Goal: Task Accomplishment & Management: Complete application form

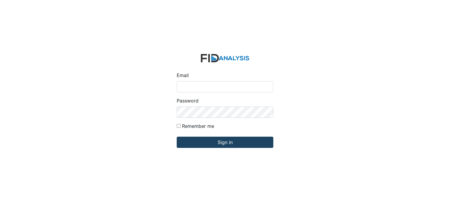
type input "[EMAIL_ADDRESS][DOMAIN_NAME]"
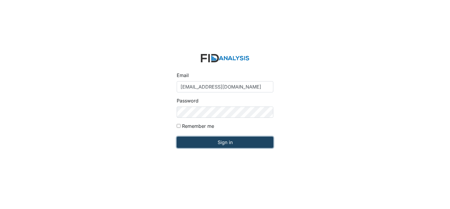
click at [236, 142] on input "Sign in" at bounding box center [225, 141] width 97 height 11
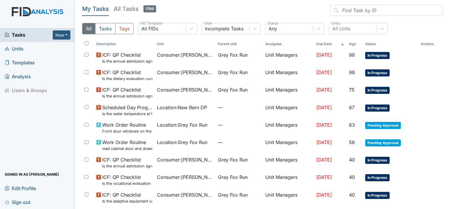
click at [15, 48] on span "Units" at bounding box center [14, 48] width 19 height 9
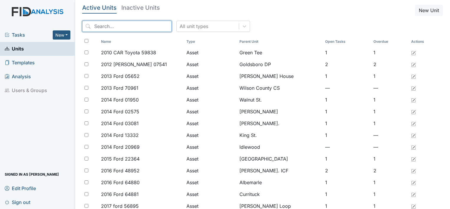
click at [106, 24] on input "search" at bounding box center [127, 26] width 90 height 11
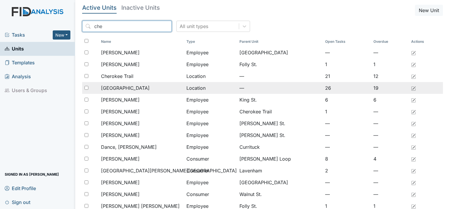
type input "che"
click at [114, 88] on span "[GEOGRAPHIC_DATA]" at bounding box center [125, 87] width 49 height 7
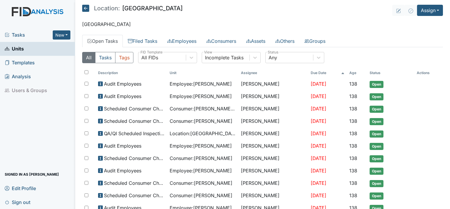
click at [110, 41] on link "Open Tasks" at bounding box center [102, 41] width 41 height 12
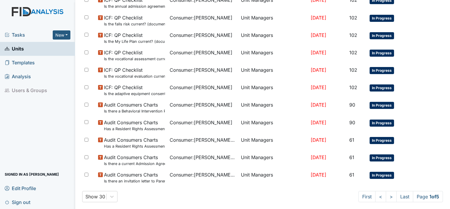
scroll to position [359, 0]
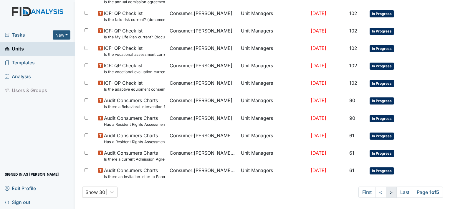
click at [386, 191] on link ">" at bounding box center [391, 191] width 11 height 11
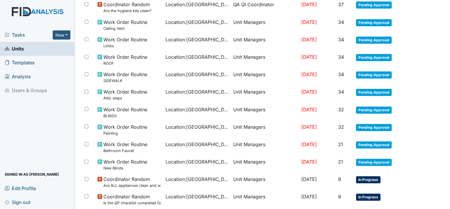
scroll to position [422, 0]
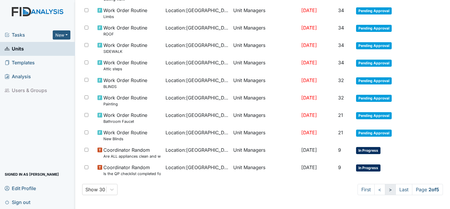
click at [386, 192] on link ">" at bounding box center [390, 189] width 11 height 11
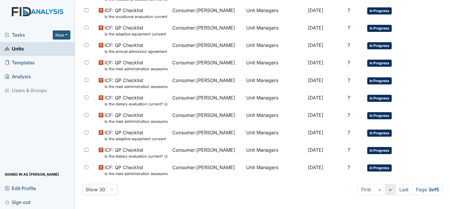
click at [386, 191] on link ">" at bounding box center [390, 189] width 11 height 11
click at [387, 191] on link ">" at bounding box center [390, 189] width 11 height 11
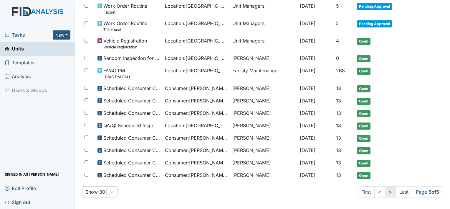
click at [385, 191] on link ">" at bounding box center [390, 191] width 11 height 11
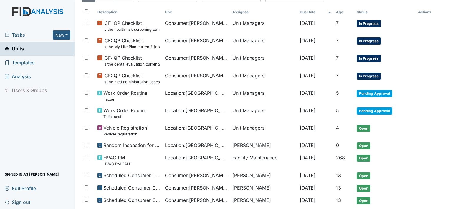
scroll to position [62, 0]
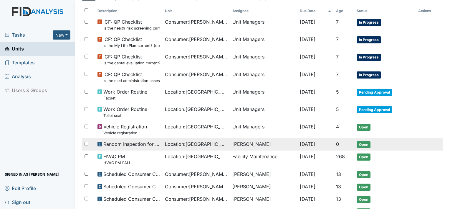
click at [361, 145] on span "Open" at bounding box center [364, 144] width 14 height 7
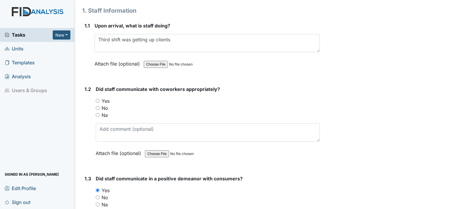
scroll to position [74, 0]
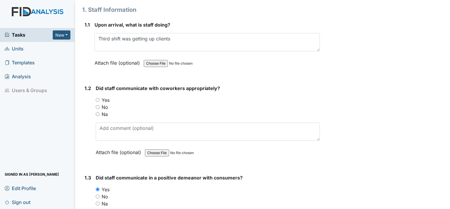
click at [98, 98] on input "Yes" at bounding box center [98, 100] width 4 height 4
radio input "true"
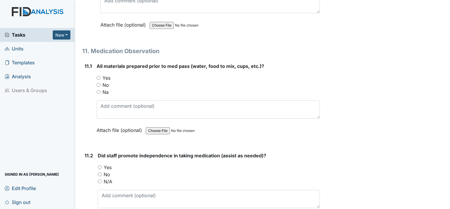
scroll to position [6585, 0]
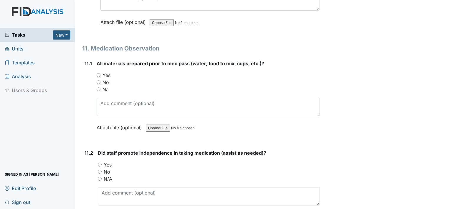
click at [98, 73] on input "Yes" at bounding box center [99, 75] width 4 height 4
radio input "true"
click at [98, 162] on input "Yes" at bounding box center [100, 164] width 4 height 4
radio input "true"
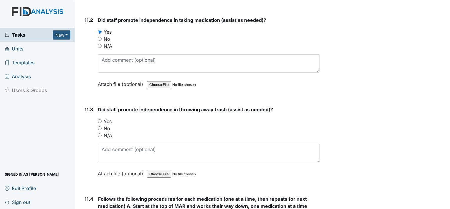
scroll to position [6738, 0]
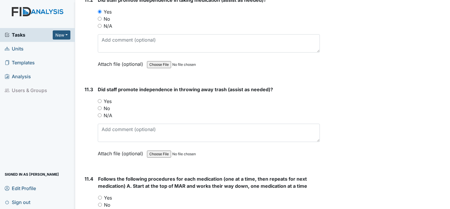
click at [98, 99] on input "Yes" at bounding box center [100, 101] width 4 height 4
radio input "true"
click at [100, 195] on input "Yes" at bounding box center [100, 197] width 4 height 4
radio input "true"
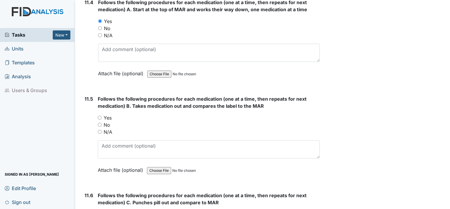
scroll to position [6916, 0]
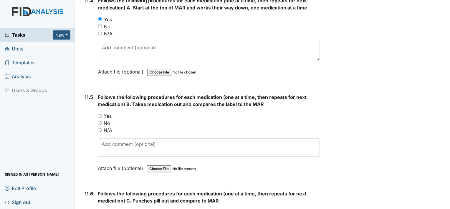
click at [101, 114] on input "Yes" at bounding box center [100, 116] width 4 height 4
radio input "true"
click at [98, 208] on input "Yes" at bounding box center [100, 212] width 4 height 4
radio input "true"
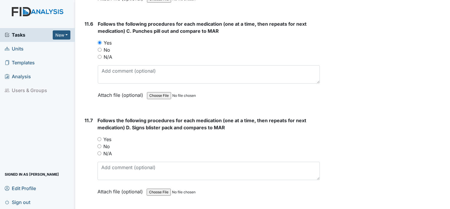
scroll to position [7089, 0]
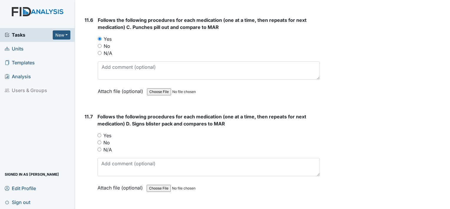
click at [99, 133] on input "Yes" at bounding box center [100, 135] width 4 height 4
radio input "true"
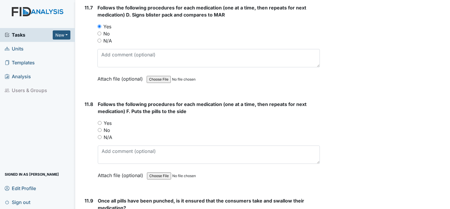
scroll to position [7200, 0]
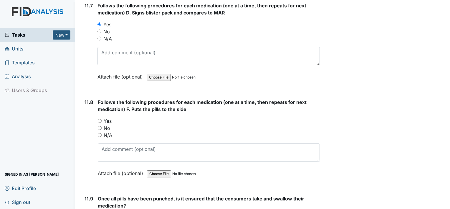
click at [100, 119] on input "Yes" at bounding box center [100, 121] width 4 height 4
radio input "true"
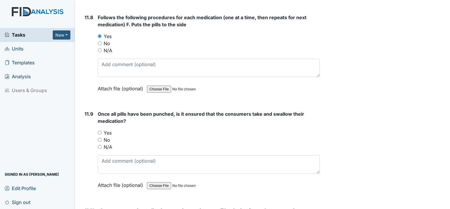
scroll to position [7293, 0]
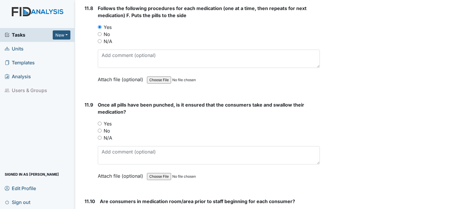
click at [99, 121] on input "Yes" at bounding box center [100, 123] width 4 height 4
radio input "true"
click at [101, 208] on input "Yes" at bounding box center [102, 213] width 4 height 4
radio input "true"
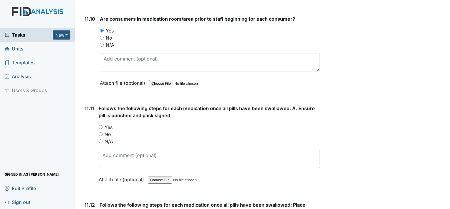
scroll to position [7476, 0]
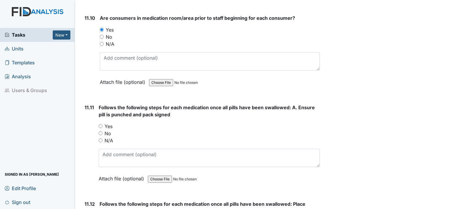
click at [99, 124] on input "Yes" at bounding box center [101, 126] width 4 height 4
radio input "true"
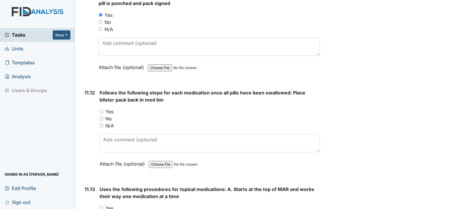
scroll to position [7589, 0]
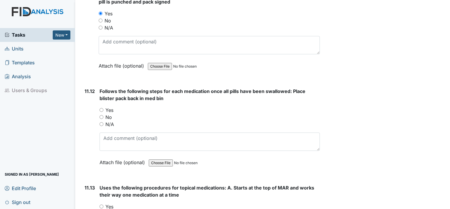
click at [102, 108] on input "Yes" at bounding box center [102, 110] width 4 height 4
radio input "true"
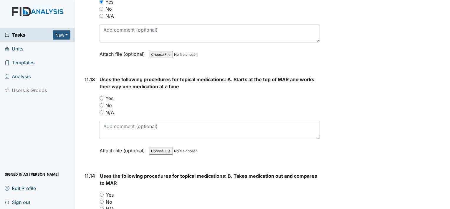
scroll to position [7708, 0]
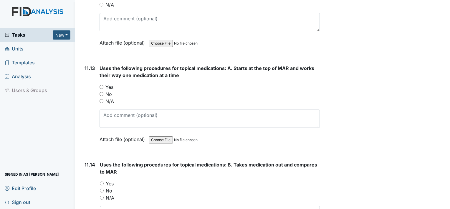
click at [101, 83] on div "Yes" at bounding box center [210, 86] width 220 height 7
click at [100, 85] on input "Yes" at bounding box center [102, 87] width 4 height 4
radio input "true"
click at [102, 181] on input "Yes" at bounding box center [102, 183] width 4 height 4
radio input "true"
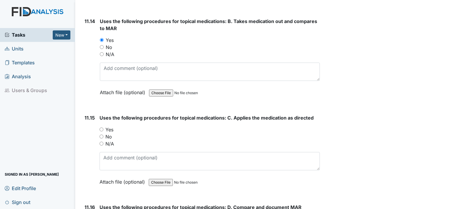
scroll to position [7851, 0]
click at [100, 127] on input "Yes" at bounding box center [102, 129] width 4 height 4
radio input "true"
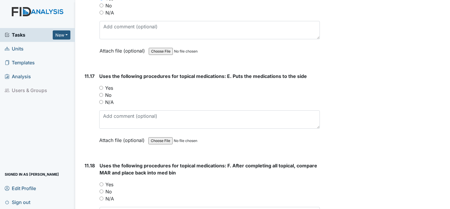
scroll to position [8072, 0]
click at [101, 85] on input "Yes" at bounding box center [101, 87] width 4 height 4
radio input "true"
click at [101, 182] on input "Yes" at bounding box center [102, 184] width 4 height 4
radio input "true"
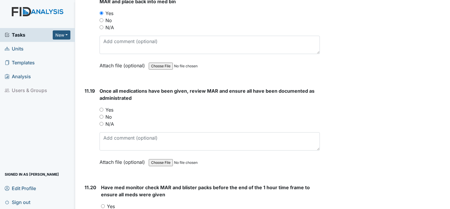
scroll to position [8248, 0]
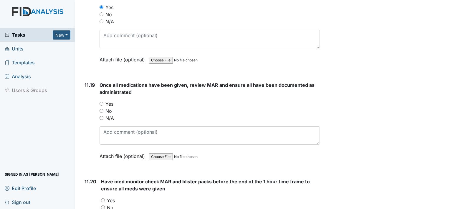
click at [101, 102] on input "Yes" at bounding box center [102, 104] width 4 height 4
radio input "true"
click at [104, 198] on input "Yes" at bounding box center [103, 200] width 4 height 4
radio input "true"
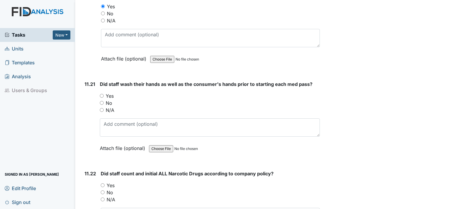
scroll to position [8452, 0]
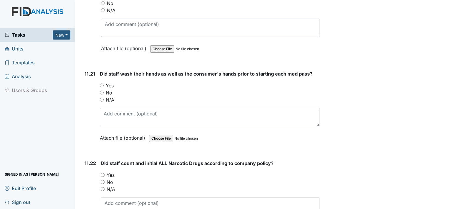
click at [101, 83] on input "Yes" at bounding box center [102, 85] width 4 height 4
radio input "true"
click at [102, 173] on input "Yes" at bounding box center [103, 175] width 4 height 4
radio input "true"
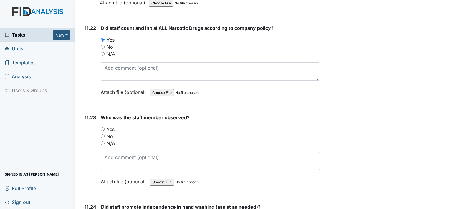
scroll to position [8594, 0]
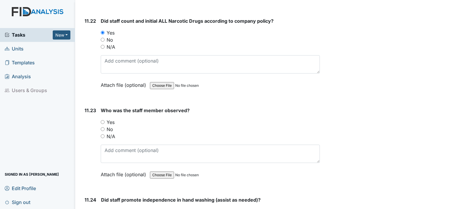
click at [102, 120] on input "Yes" at bounding box center [103, 122] width 4 height 4
radio input "true"
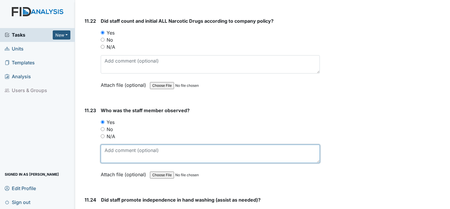
click at [129, 144] on textarea at bounding box center [210, 153] width 219 height 18
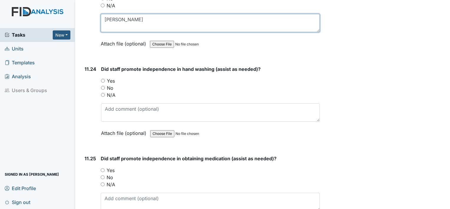
scroll to position [8723, 0]
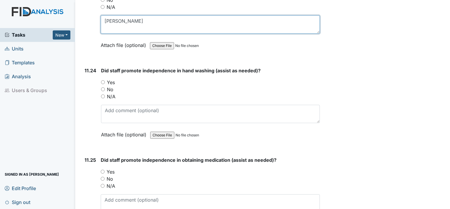
type textarea "[PERSON_NAME]"
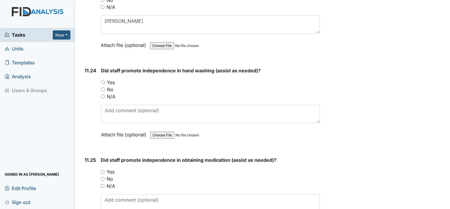
click at [103, 169] on input "Yes" at bounding box center [103, 171] width 4 height 4
radio input "true"
click at [103, 80] on input "Yes" at bounding box center [103, 82] width 4 height 4
radio input "true"
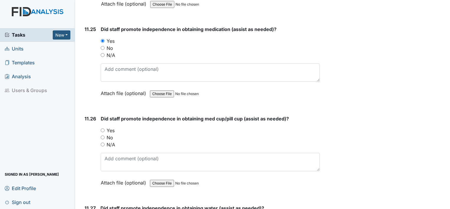
scroll to position [8856, 0]
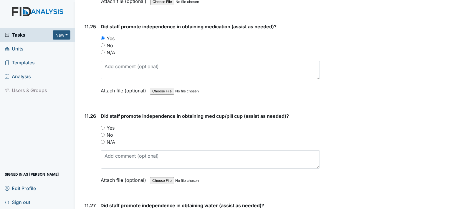
click at [102, 125] on input "Yes" at bounding box center [103, 127] width 4 height 4
radio input "true"
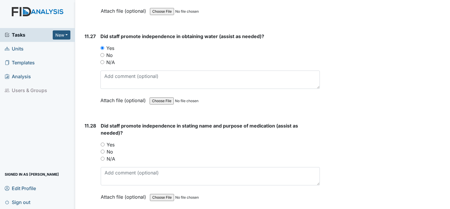
scroll to position [9025, 0]
click at [102, 142] on input "Yes" at bounding box center [103, 144] width 4 height 4
radio input "true"
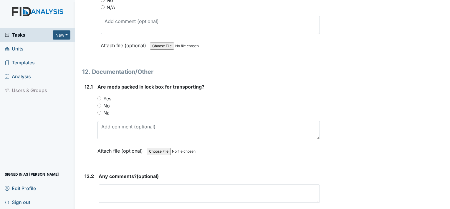
scroll to position [9265, 0]
click at [99, 96] on input "Yes" at bounding box center [100, 98] width 4 height 4
radio input "true"
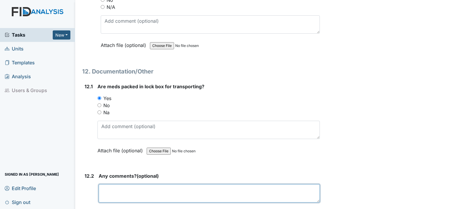
click at [122, 184] on textarea at bounding box center [209, 193] width 221 height 18
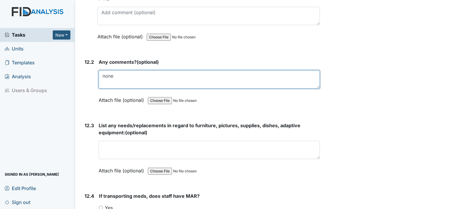
scroll to position [9388, 0]
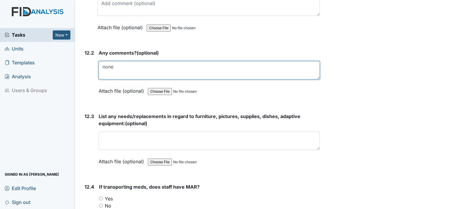
type textarea "none"
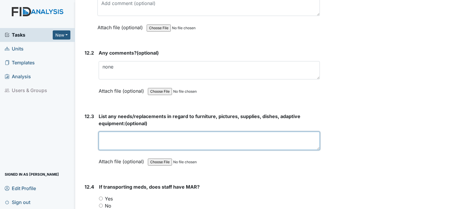
click at [138, 131] on textarea at bounding box center [209, 140] width 221 height 18
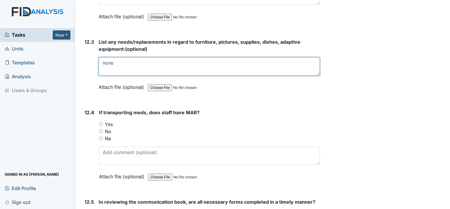
scroll to position [9463, 0]
type textarea "none"
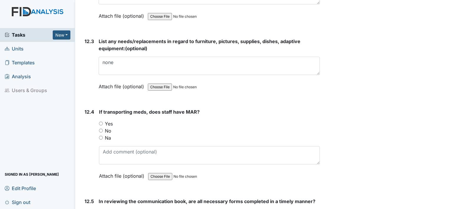
click at [101, 121] on input "Yes" at bounding box center [101, 123] width 4 height 4
radio input "true"
click at [100, 208] on input "Yes" at bounding box center [101, 213] width 4 height 4
radio input "true"
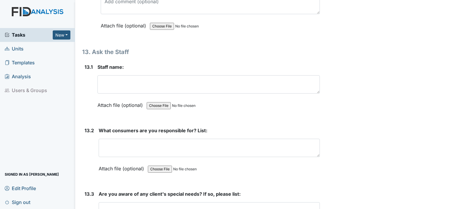
scroll to position [10145, 0]
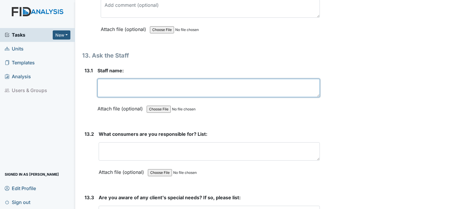
click at [108, 79] on textarea at bounding box center [209, 88] width 222 height 18
type textarea "Teria T"
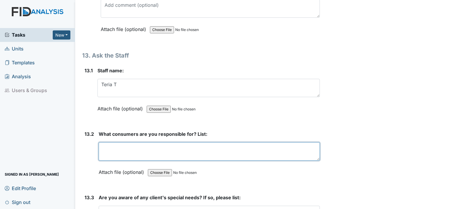
click at [111, 142] on textarea at bounding box center [209, 151] width 221 height 18
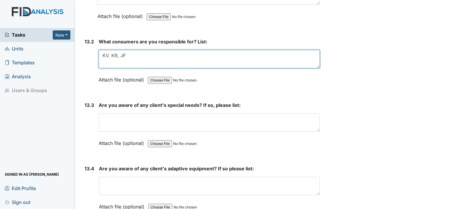
scroll to position [10237, 0]
type textarea "KV. KR, [GEOGRAPHIC_DATA]"
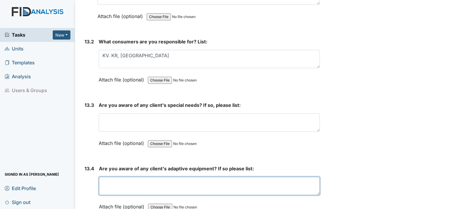
click at [111, 176] on textarea at bounding box center [209, 185] width 221 height 18
click at [276, 176] on textarea "KR/gait belt, clothing protector, shower chair glasses, plate/plate guard. KV/" at bounding box center [209, 185] width 221 height 18
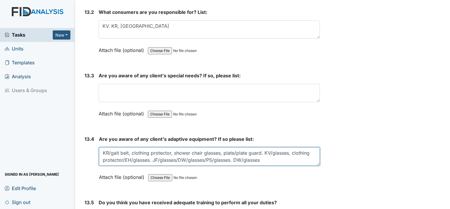
scroll to position [10267, 0]
type textarea "KR/gait belt, clothing protector, shower chair glasses, plate/plate guard. KV/g…"
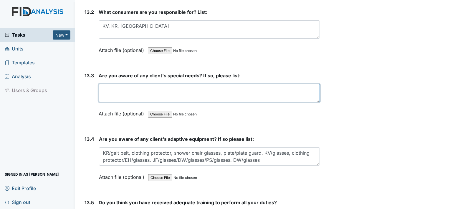
click at [184, 84] on textarea at bounding box center [209, 93] width 221 height 18
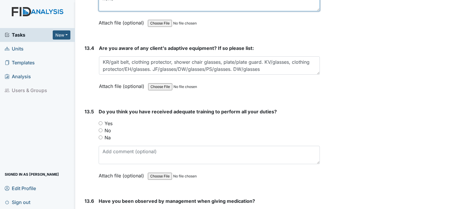
scroll to position [10370, 0]
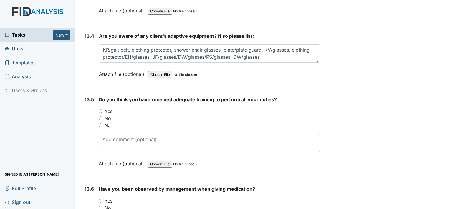
type textarea "none"
click at [101, 109] on input "Yes" at bounding box center [101, 111] width 4 height 4
radio input "true"
click at [99, 198] on input "Yes" at bounding box center [101, 200] width 4 height 4
radio input "true"
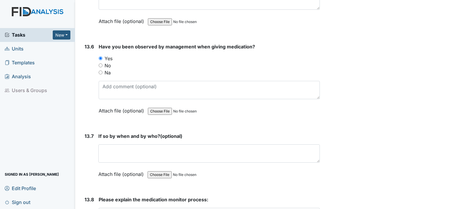
scroll to position [10519, 0]
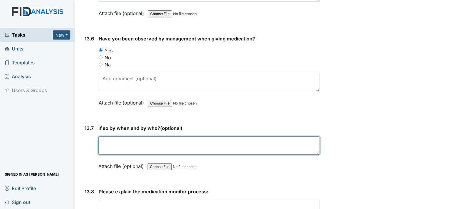
click at [108, 136] on textarea at bounding box center [209, 145] width 222 height 18
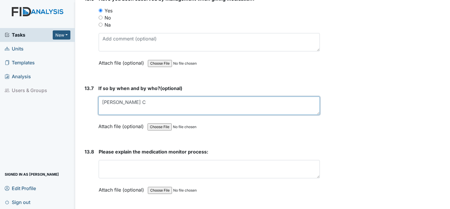
scroll to position [10567, 0]
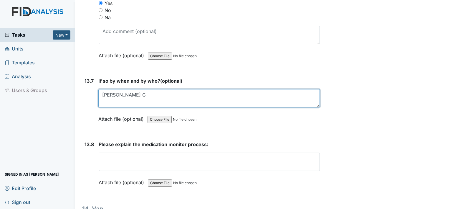
type textarea "[PERSON_NAME] C"
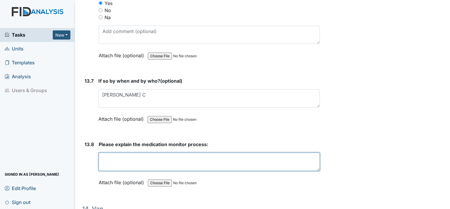
click at [109, 152] on textarea at bounding box center [209, 161] width 221 height 18
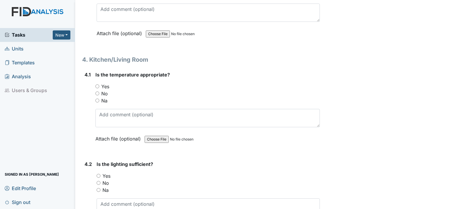
scroll to position [1983, 0]
type textarea "Wash hands, make sure have water, get basket out, right client, get client, mak…"
click at [97, 85] on input "Yes" at bounding box center [97, 87] width 4 height 4
radio input "true"
click at [98, 174] on input "Yes" at bounding box center [99, 176] width 4 height 4
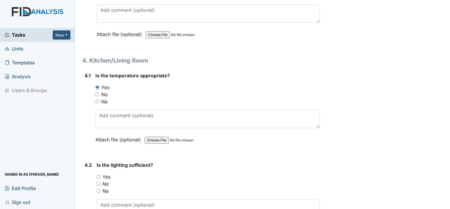
radio input "true"
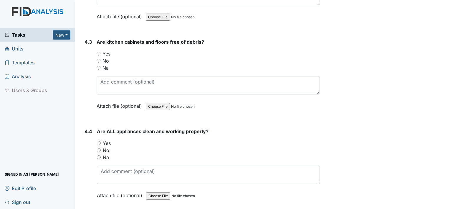
scroll to position [2205, 0]
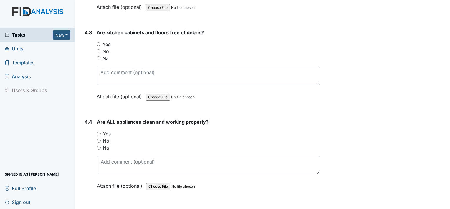
click at [99, 42] on input "Yes" at bounding box center [99, 44] width 4 height 4
radio input "true"
click at [99, 131] on input "Yes" at bounding box center [99, 133] width 4 height 4
radio input "true"
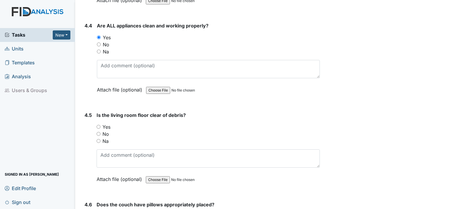
scroll to position [2302, 0]
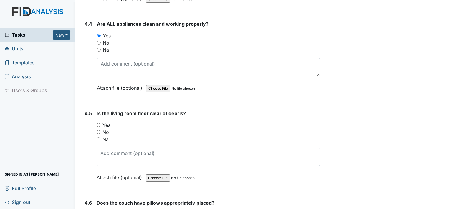
click at [99, 121] on div "Yes" at bounding box center [208, 124] width 223 height 7
click at [97, 123] on input "Yes" at bounding box center [99, 125] width 4 height 4
radio input "true"
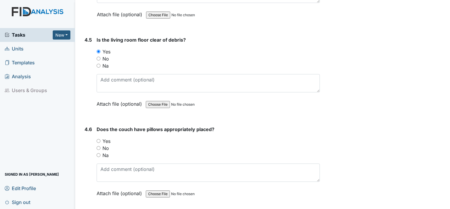
scroll to position [2377, 0]
click at [98, 152] on input "Na" at bounding box center [99, 154] width 4 height 4
radio input "true"
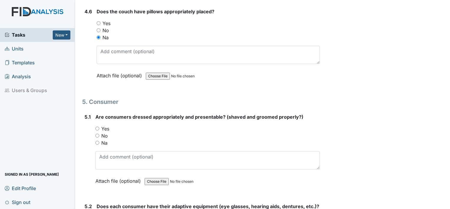
scroll to position [2497, 0]
